Goal: Communication & Community: Answer question/provide support

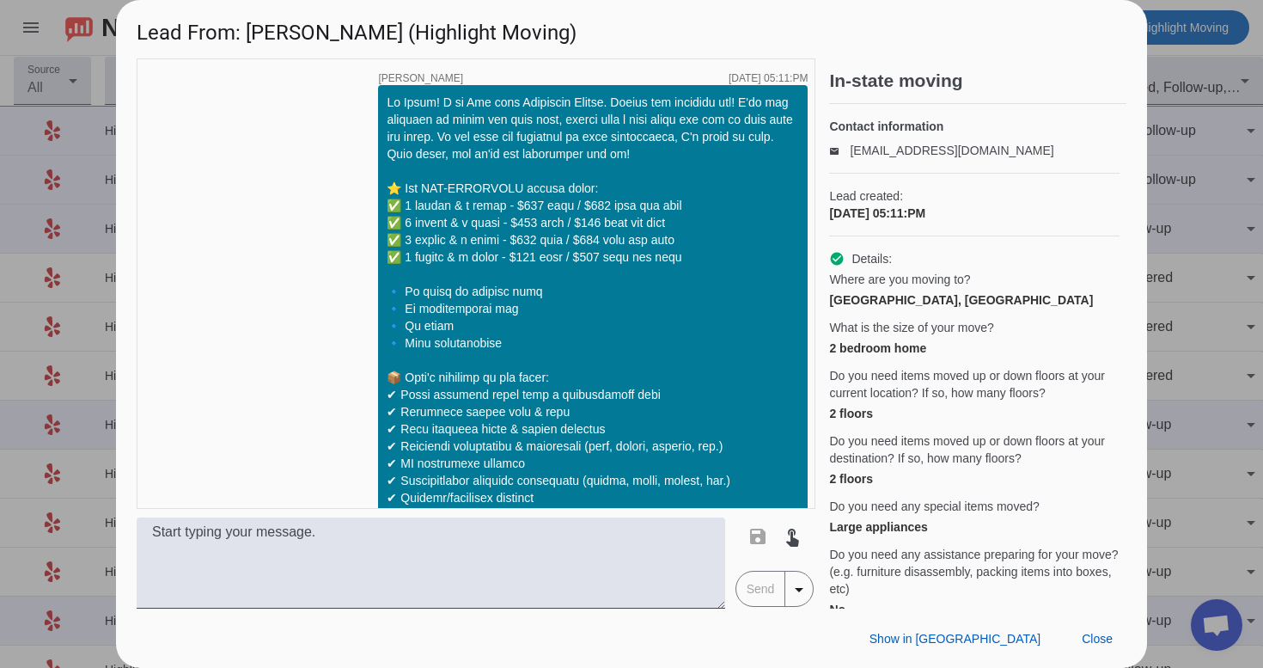
scroll to position [1323, 0]
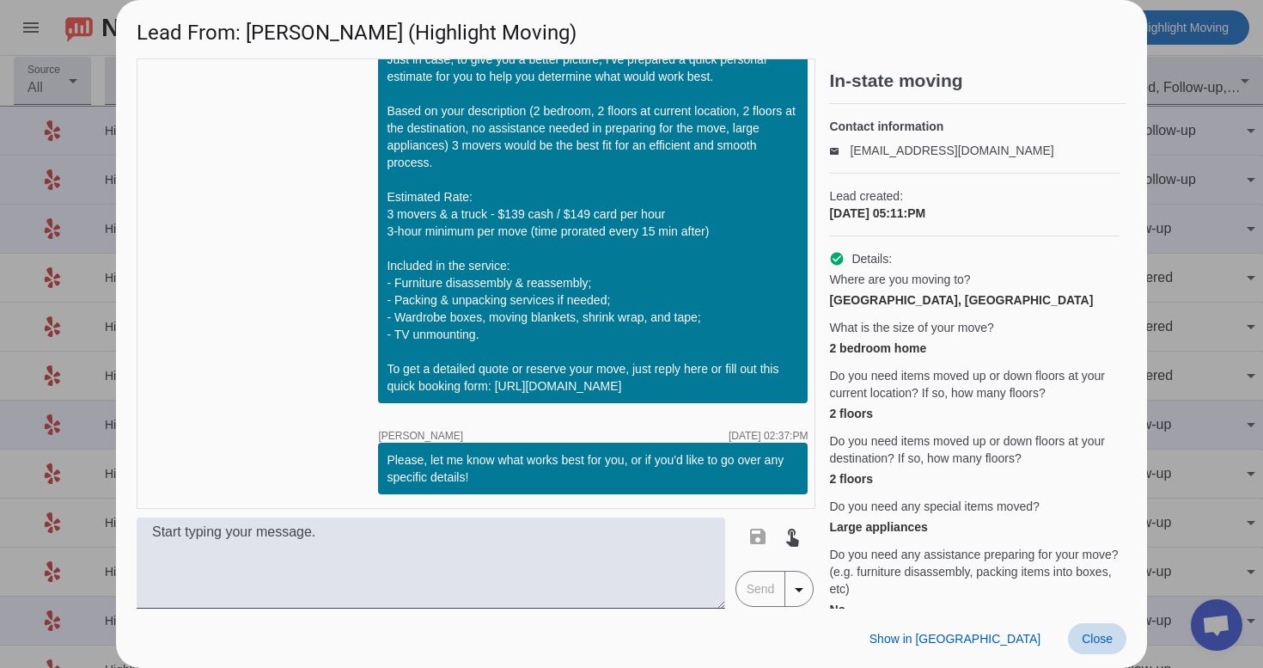
click at [1098, 646] on span at bounding box center [1097, 638] width 58 height 31
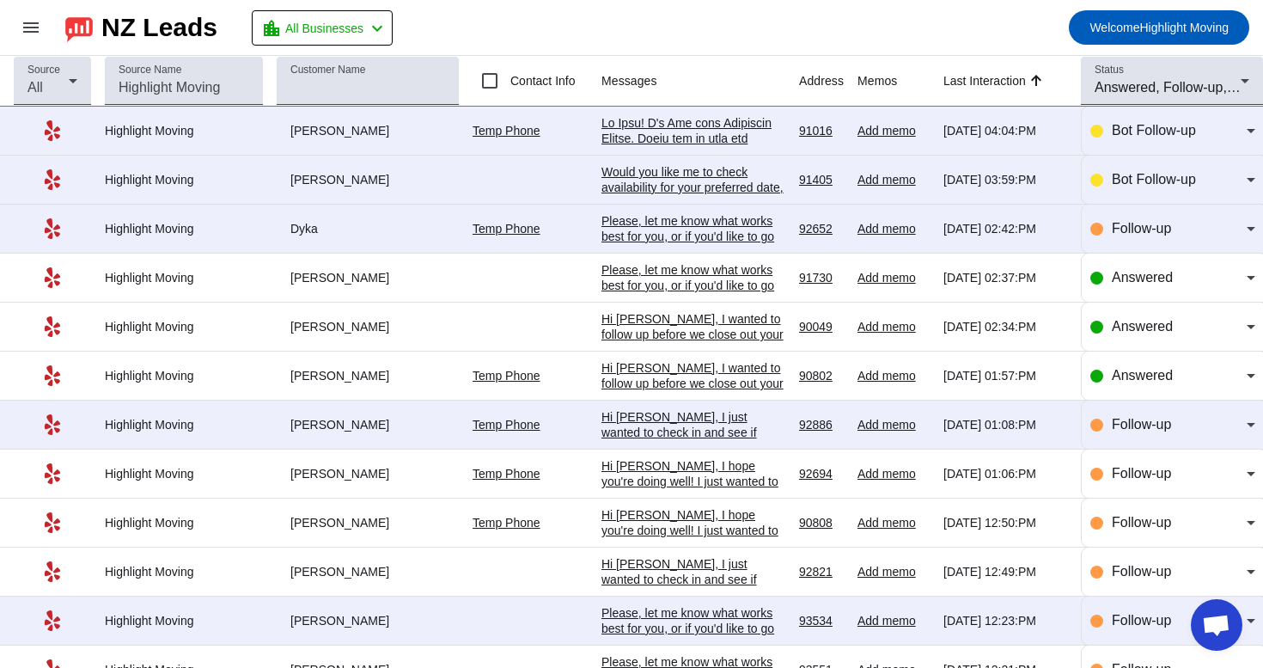
click at [722, 137] on div at bounding box center [694, 587] width 184 height 944
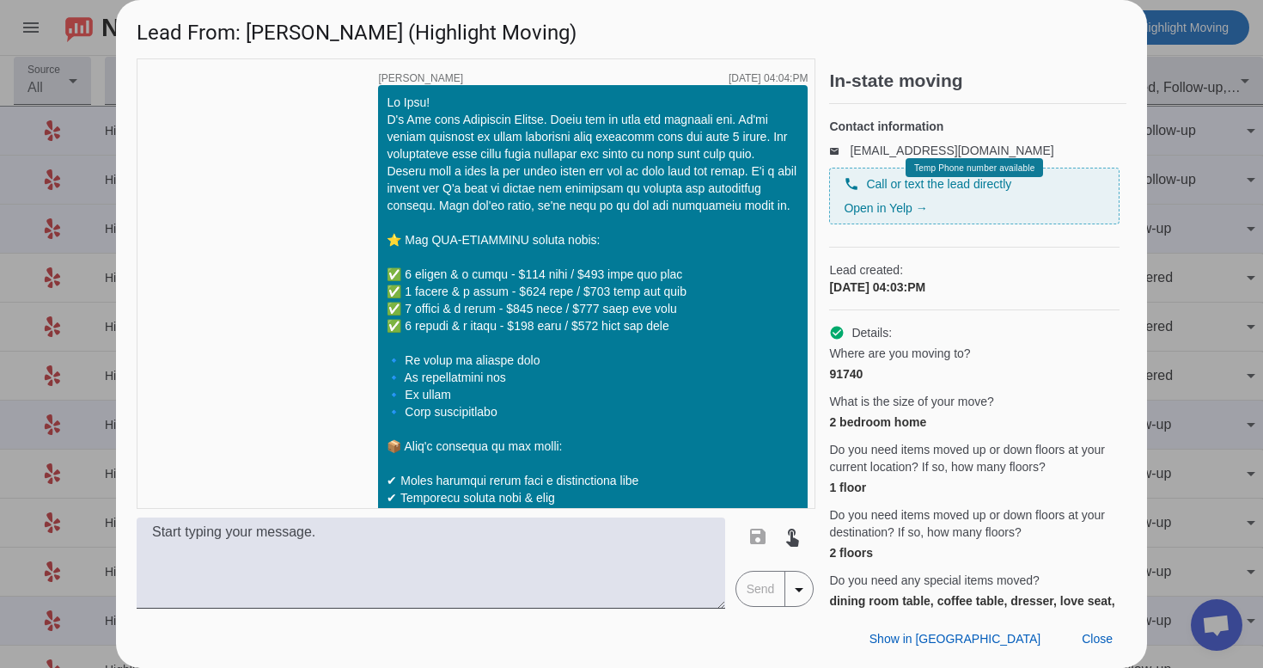
scroll to position [485, 0]
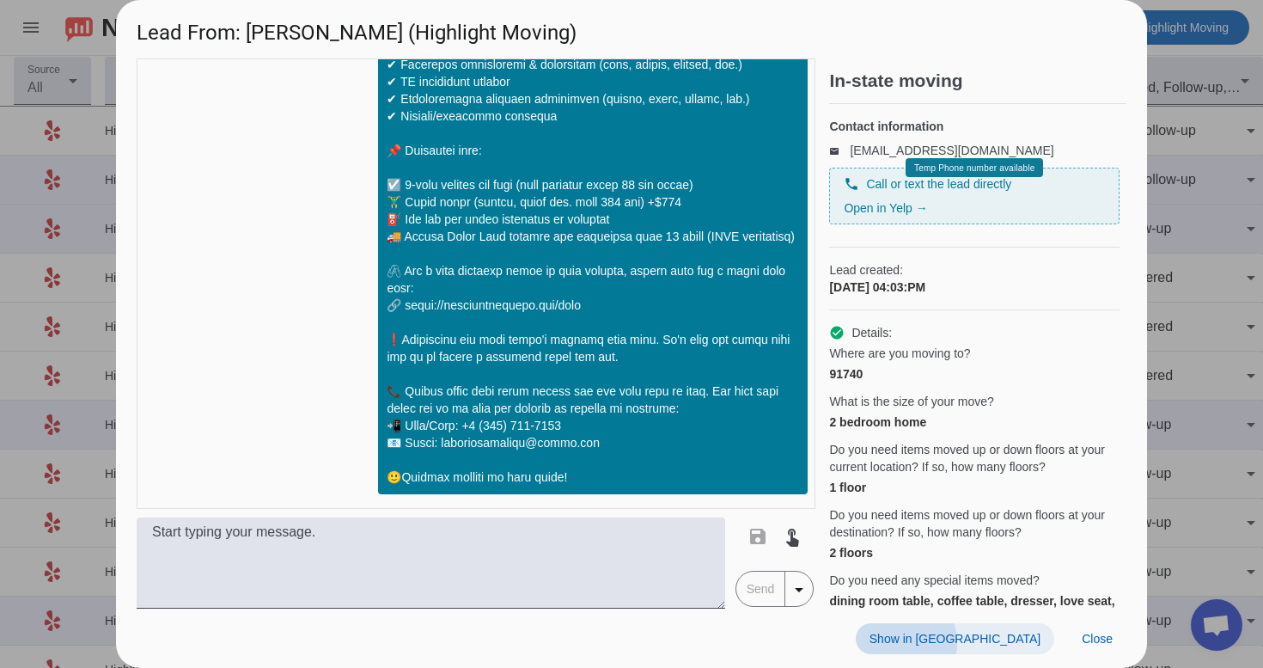
click at [992, 643] on span "Show in [GEOGRAPHIC_DATA]" at bounding box center [955, 639] width 171 height 14
click at [1091, 638] on span "Close" at bounding box center [1097, 639] width 31 height 14
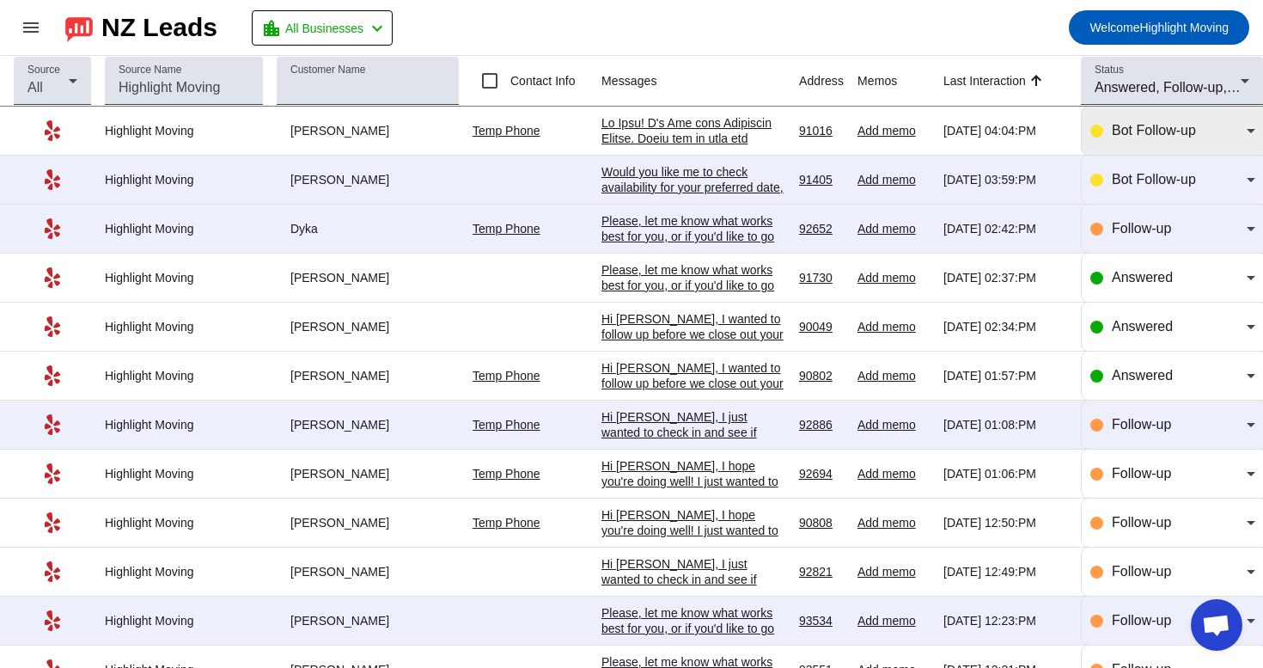
click at [1148, 141] on div "Bot Follow-up" at bounding box center [1179, 130] width 135 height 21
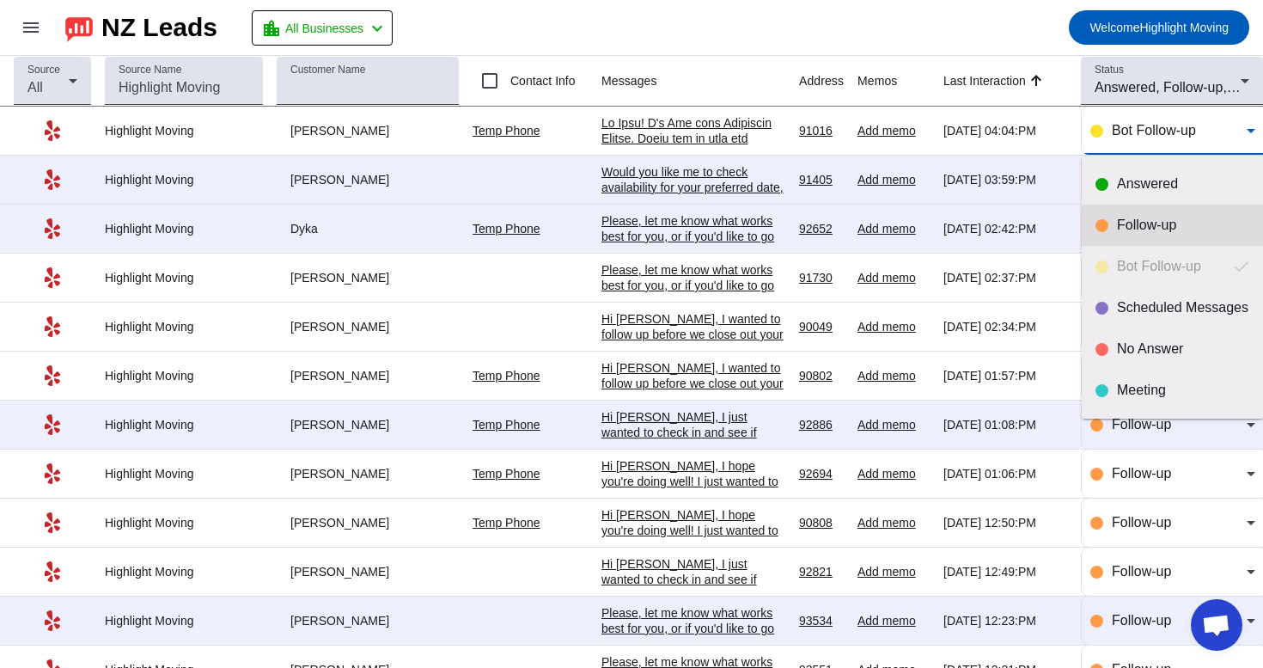
click at [1131, 226] on div "Follow-up" at bounding box center [1183, 225] width 132 height 17
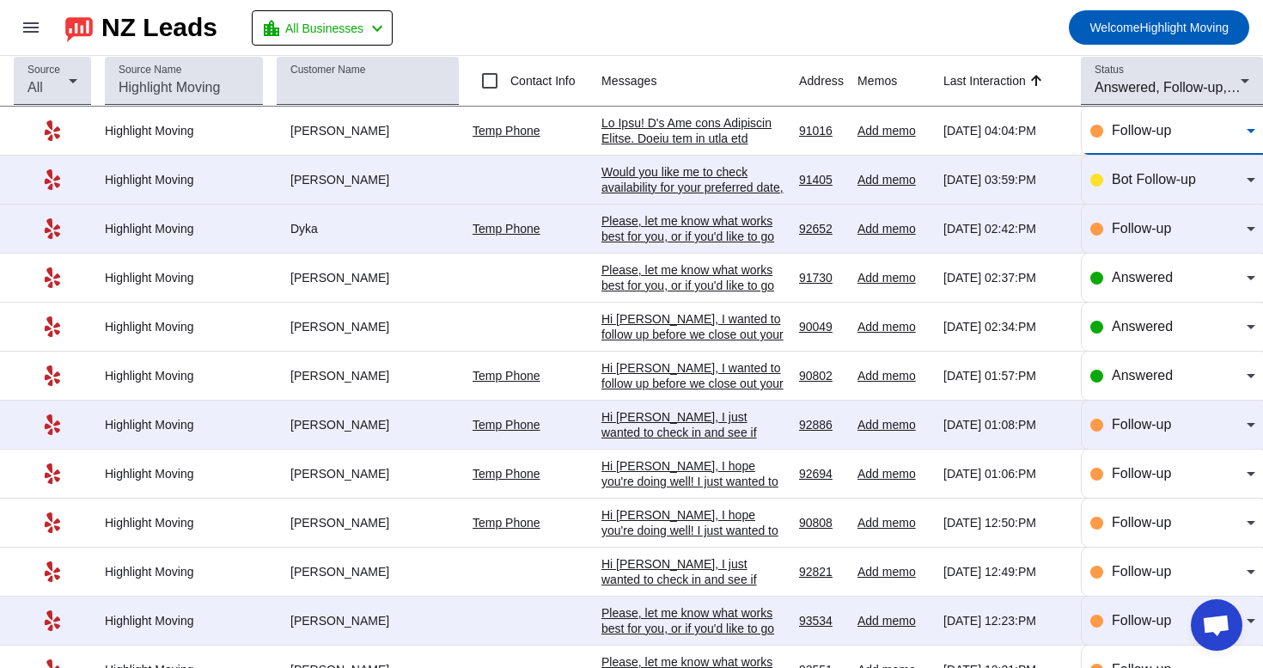
click at [676, 179] on div "Would you like me to check availability for your preferred date, or are you sti…" at bounding box center [694, 195] width 184 height 62
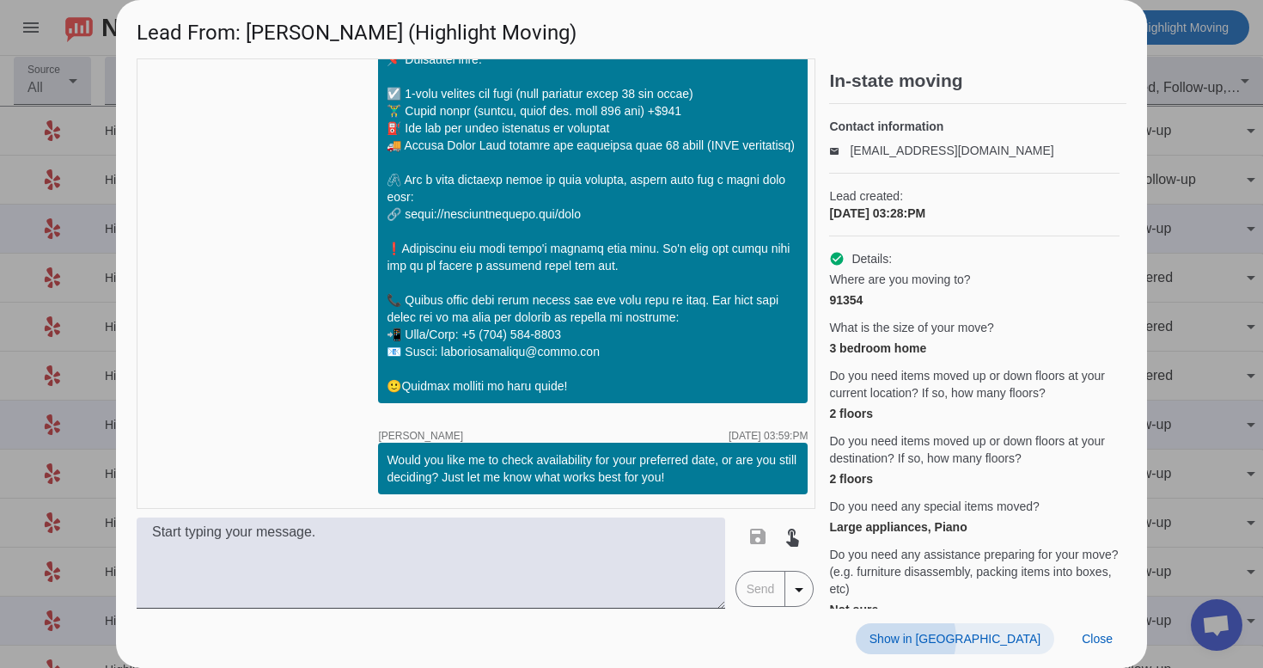
click at [991, 639] on span "Show in [GEOGRAPHIC_DATA]" at bounding box center [955, 639] width 171 height 14
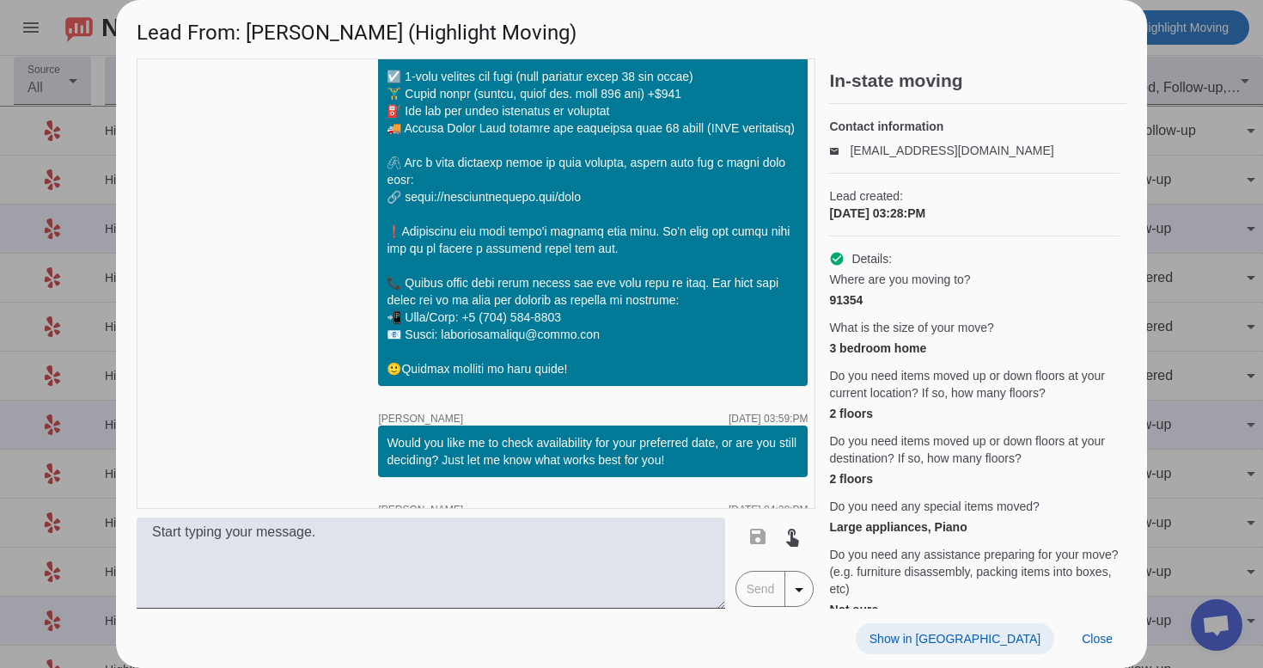
scroll to position [1136, 0]
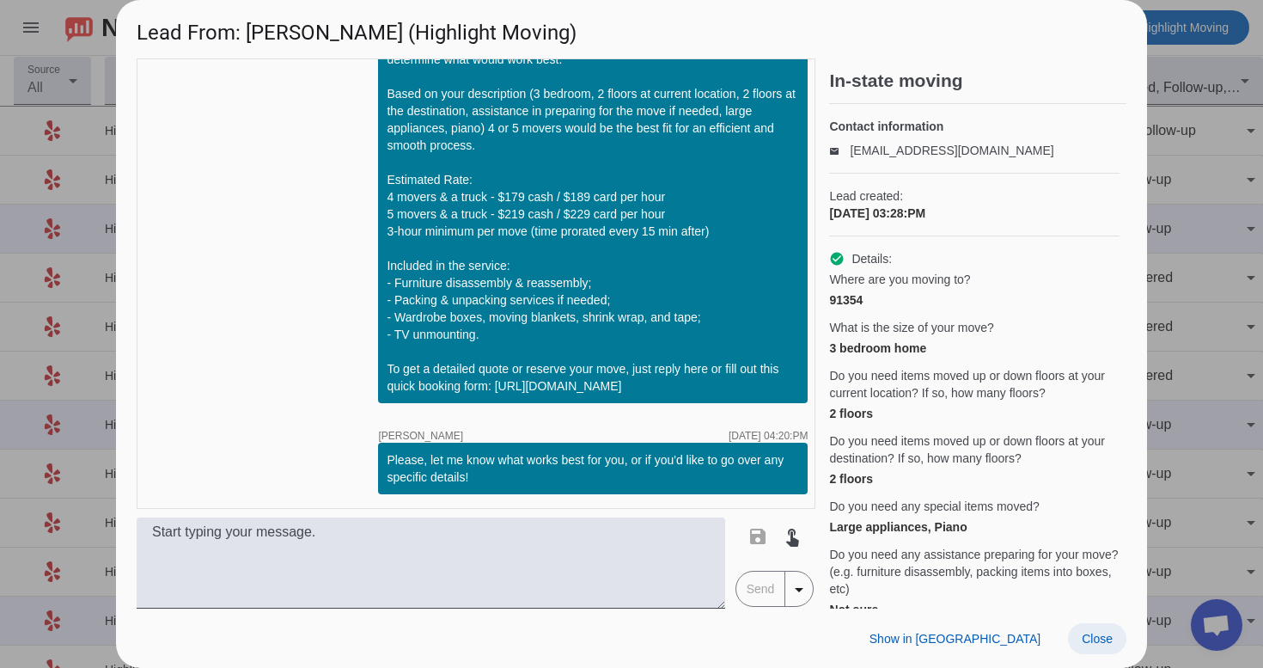
click at [1077, 639] on span at bounding box center [1097, 638] width 58 height 31
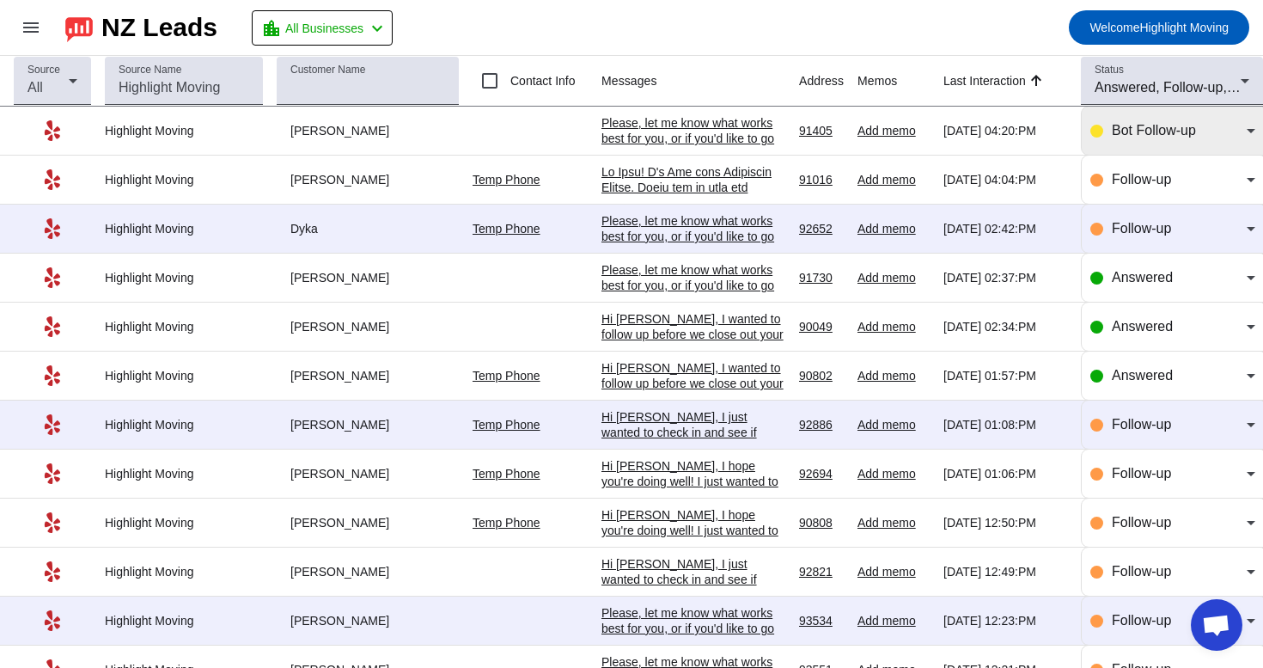
click at [1160, 125] on span "Bot Follow-up" at bounding box center [1154, 130] width 84 height 15
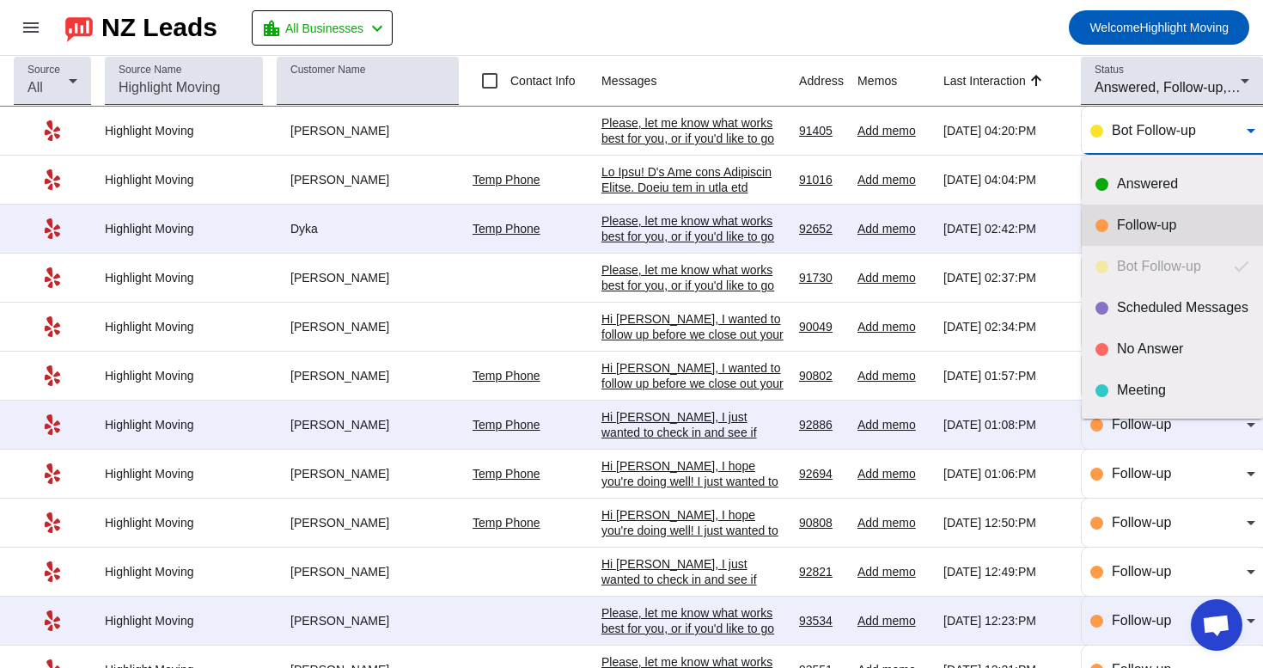
click at [1143, 219] on div "Follow-up" at bounding box center [1183, 225] width 132 height 17
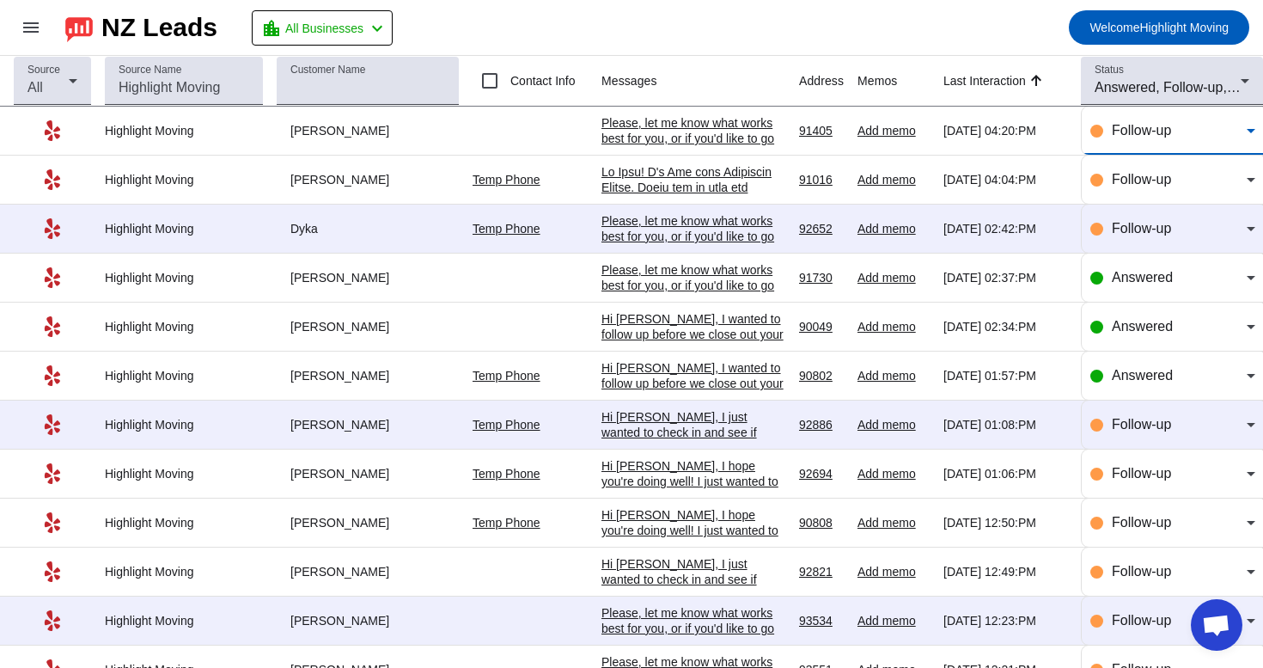
scroll to position [0, 0]
click at [731, 136] on div "Please, let me know what works best for you, or if you'd like to go over any sp…" at bounding box center [694, 138] width 184 height 46
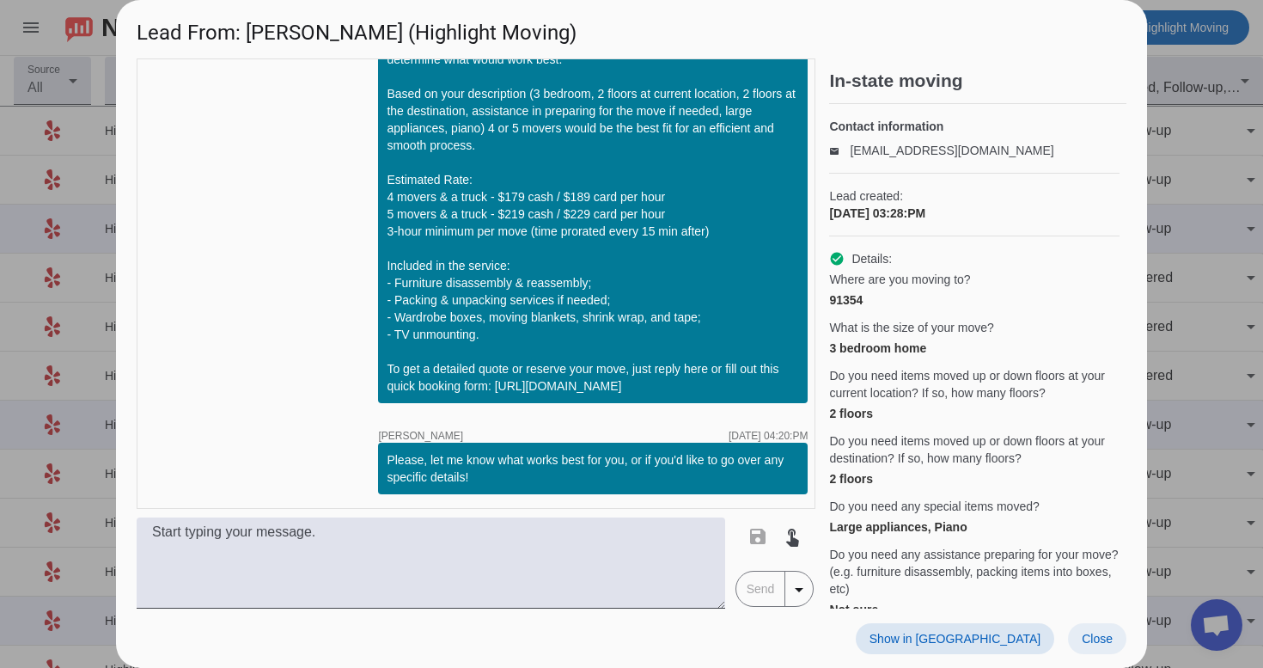
click at [1116, 637] on span at bounding box center [1097, 638] width 58 height 31
